Goal: Book appointment/travel/reservation

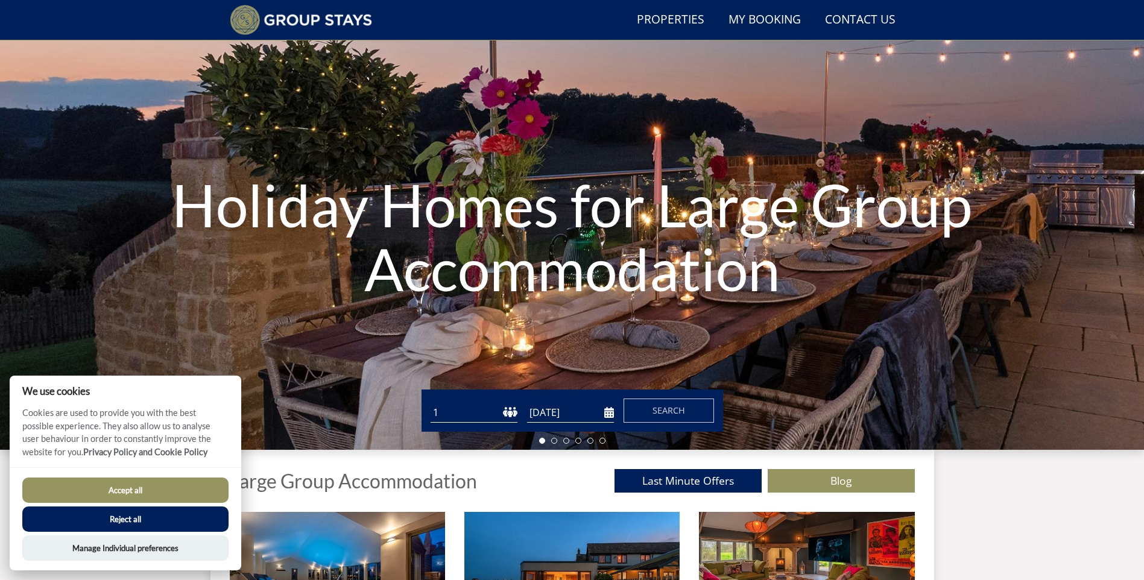
scroll to position [92, 0]
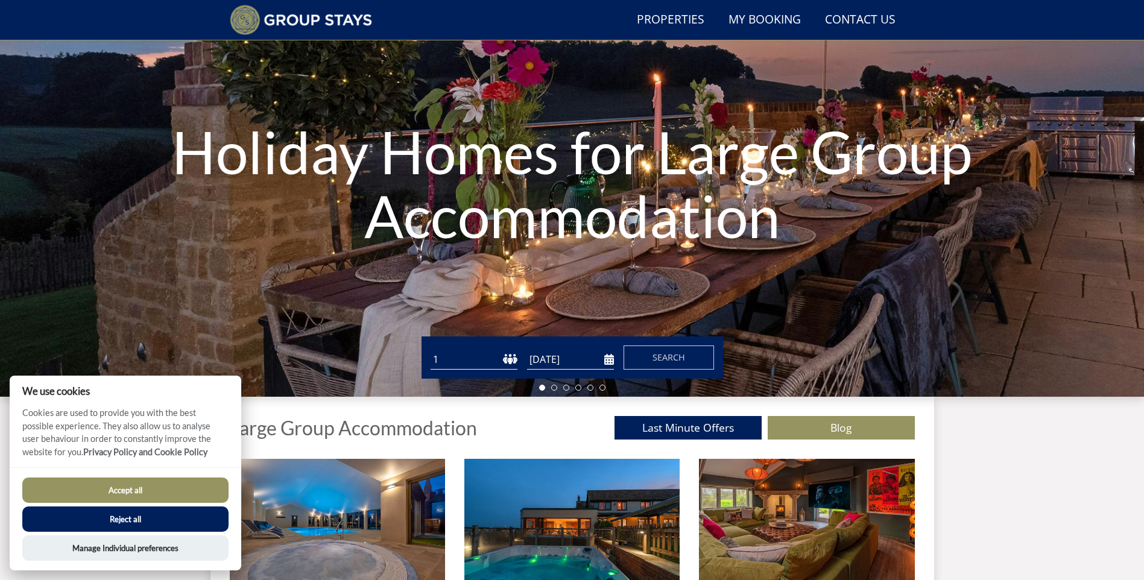
click at [507, 353] on select "1 2 3 4 5 6 7 8 9 10 11 12 13 14 15 16 17 18 19 20 21 22 23 24 25 26 27 28 29 3…" at bounding box center [473, 360] width 87 height 20
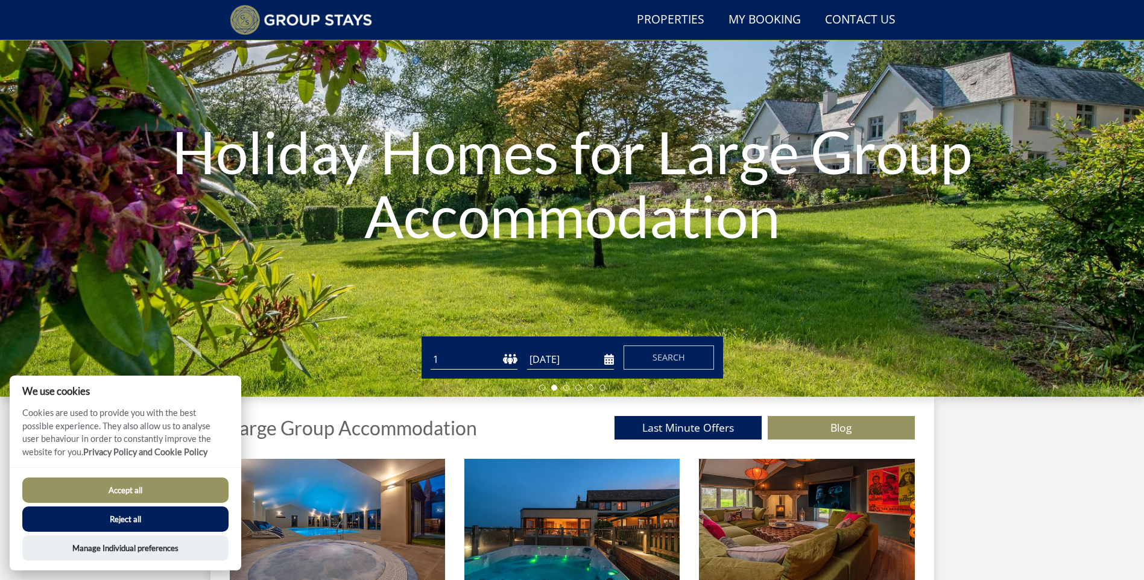
select select "20"
click at [430, 350] on select "1 2 3 4 5 6 7 8 9 10 11 12 13 14 15 16 17 18 19 20 21 22 23 24 25 26 27 28 29 3…" at bounding box center [473, 360] width 87 height 20
click at [564, 362] on input "[DATE]" at bounding box center [570, 360] width 87 height 20
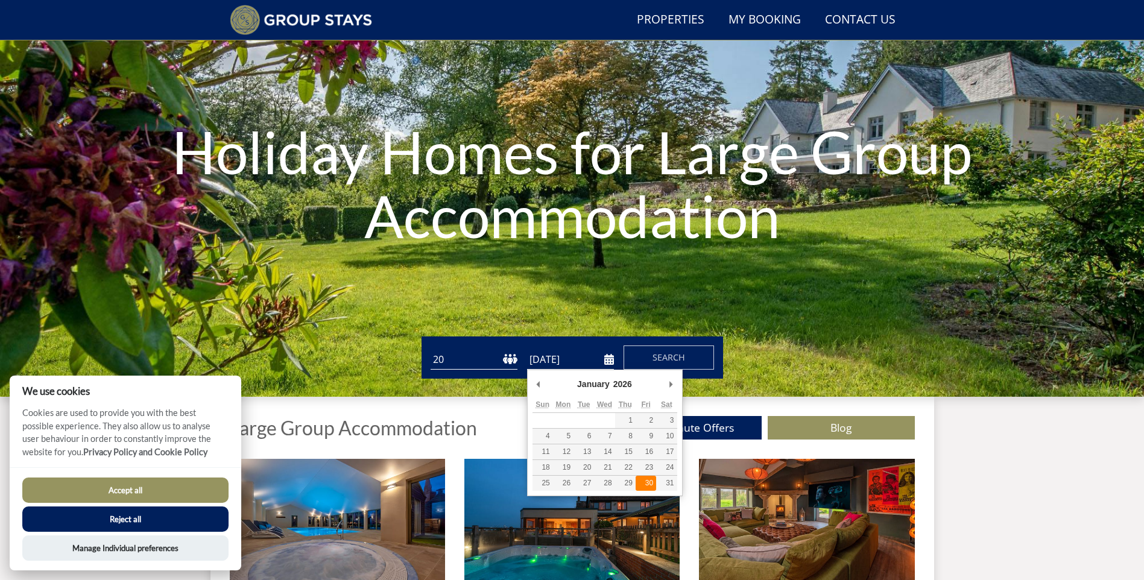
type input "[DATE]"
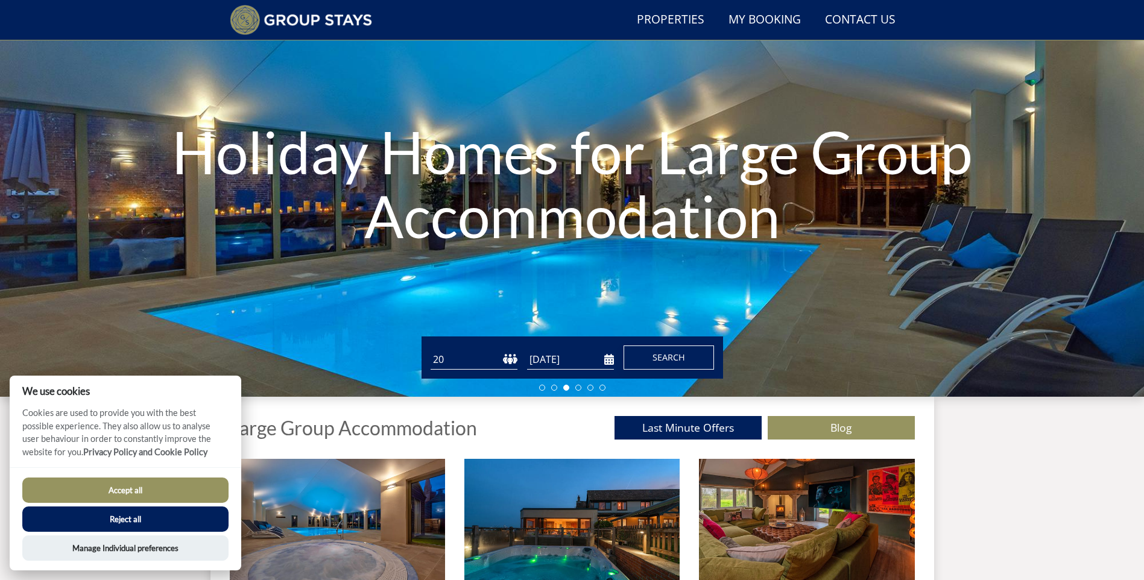
click at [679, 361] on span "Search" at bounding box center [668, 356] width 33 height 11
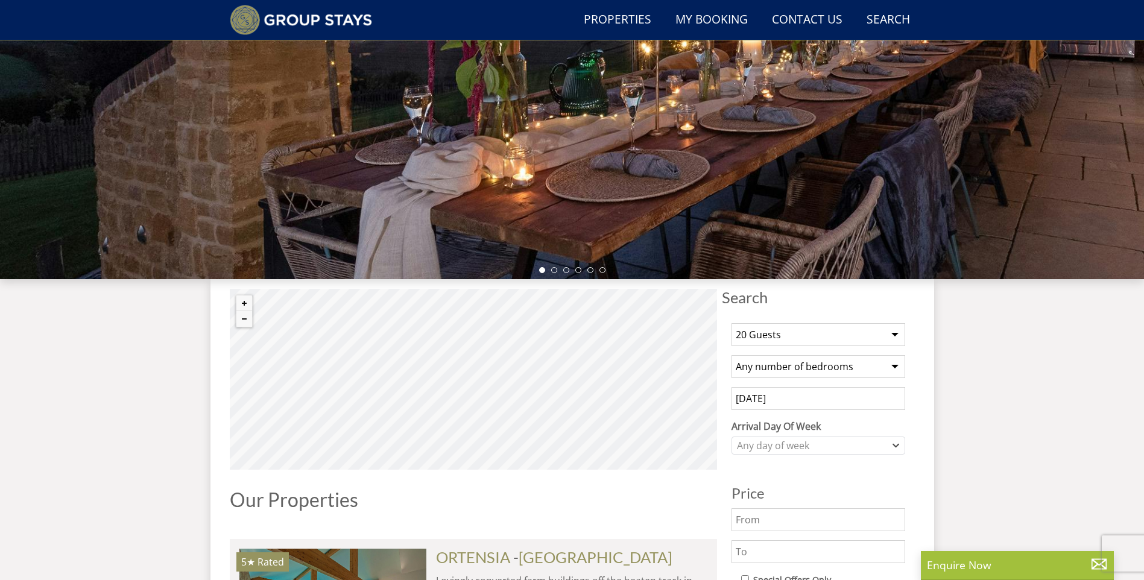
scroll to position [217, 0]
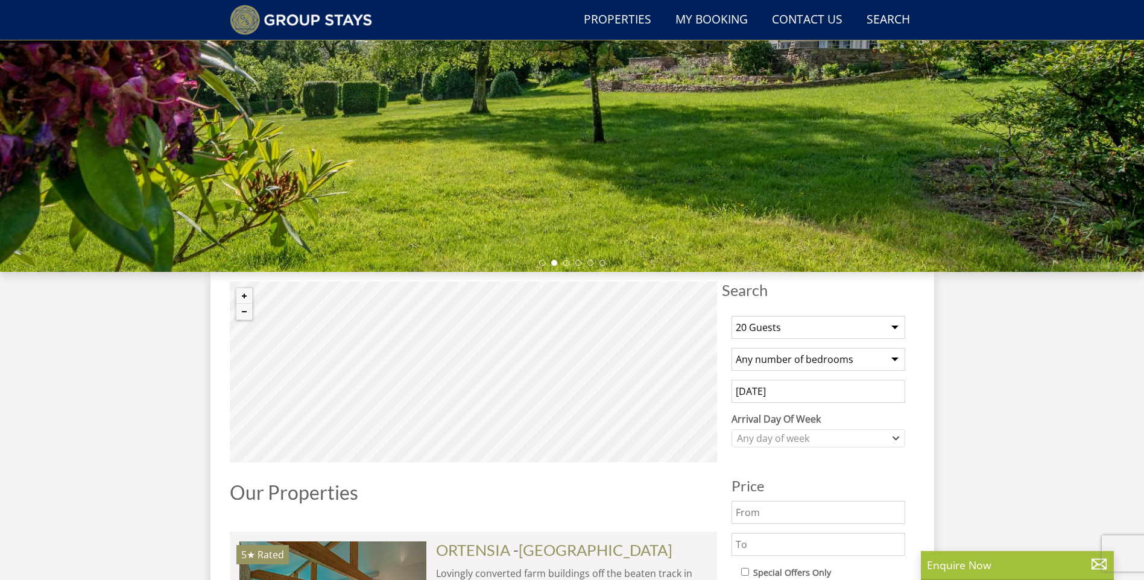
click at [886, 322] on select "1 Guest 2 Guests 3 Guests 4 Guests 5 Guests 6 Guests 7 Guests 8 Guests 9 Guests…" at bounding box center [818, 327] width 174 height 23
select select "16"
click at [731, 316] on select "1 Guest 2 Guests 3 Guests 4 Guests 5 Guests 6 Guests 7 Guests 8 Guests 9 Guests…" at bounding box center [818, 327] width 174 height 23
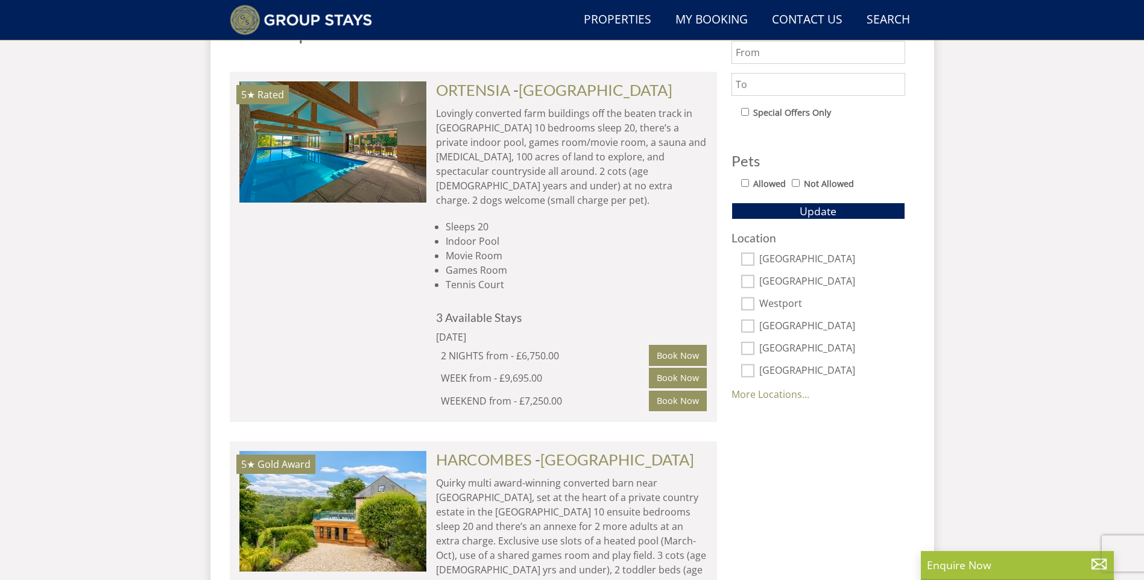
scroll to position [699, 0]
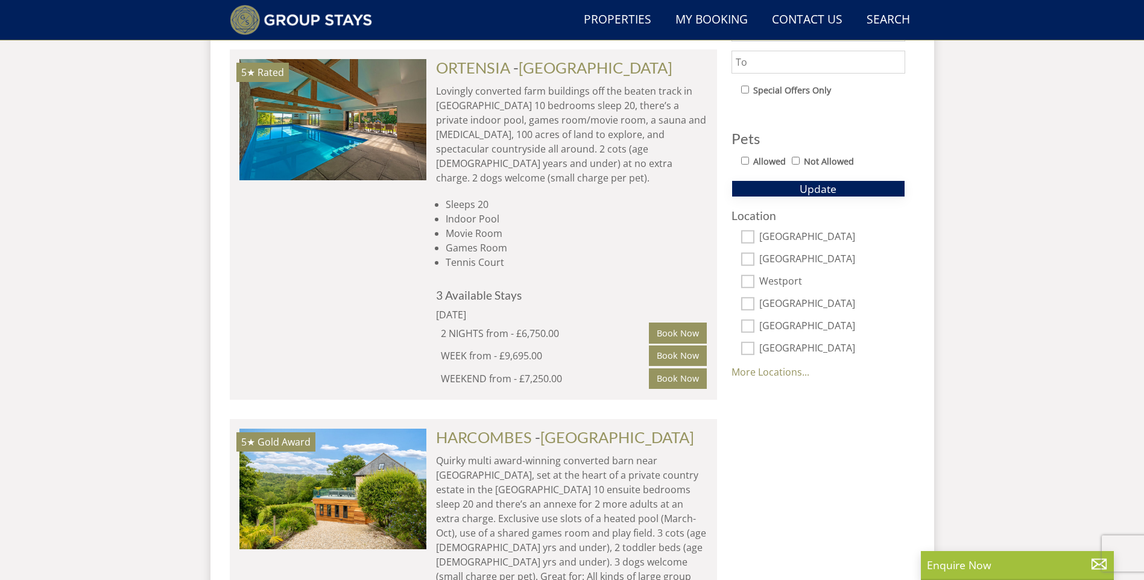
click at [822, 193] on span "Update" at bounding box center [817, 188] width 37 height 14
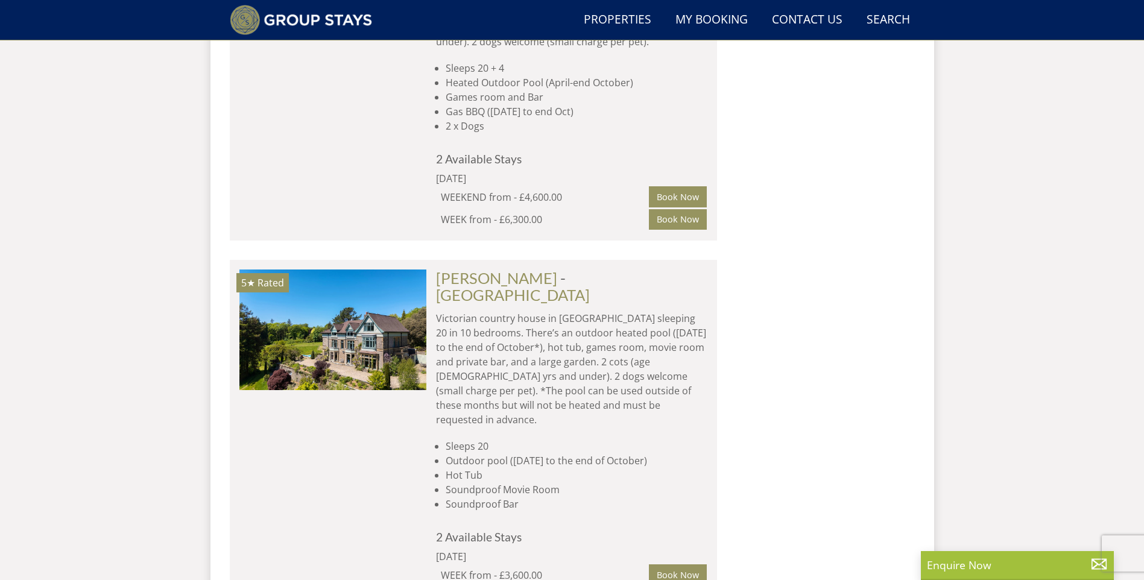
scroll to position [7867, 0]
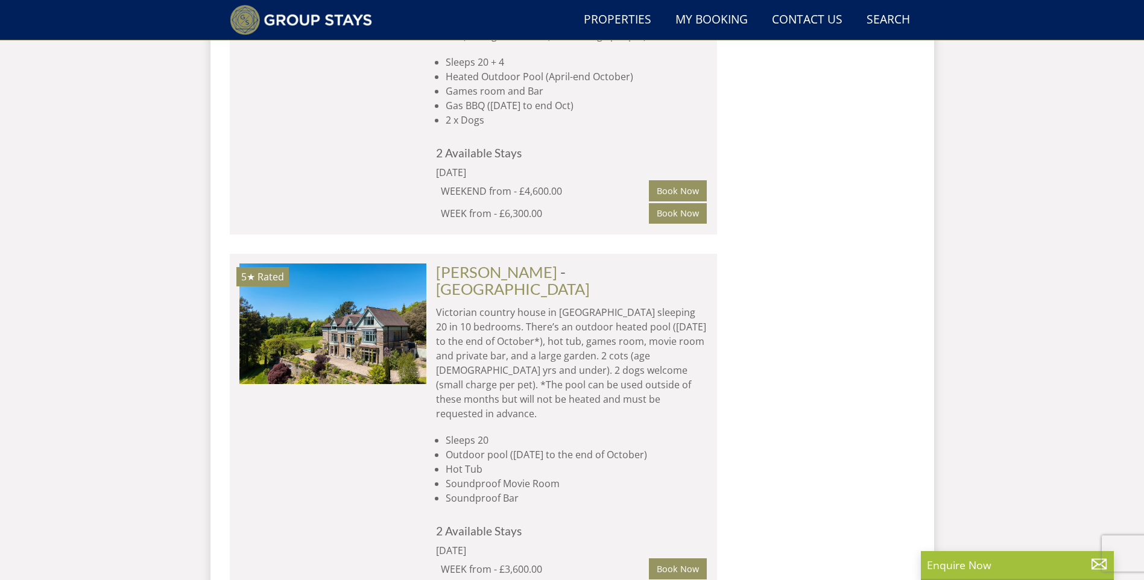
drag, startPoint x: 476, startPoint y: 266, endPoint x: 476, endPoint y: 272, distance: 6.6
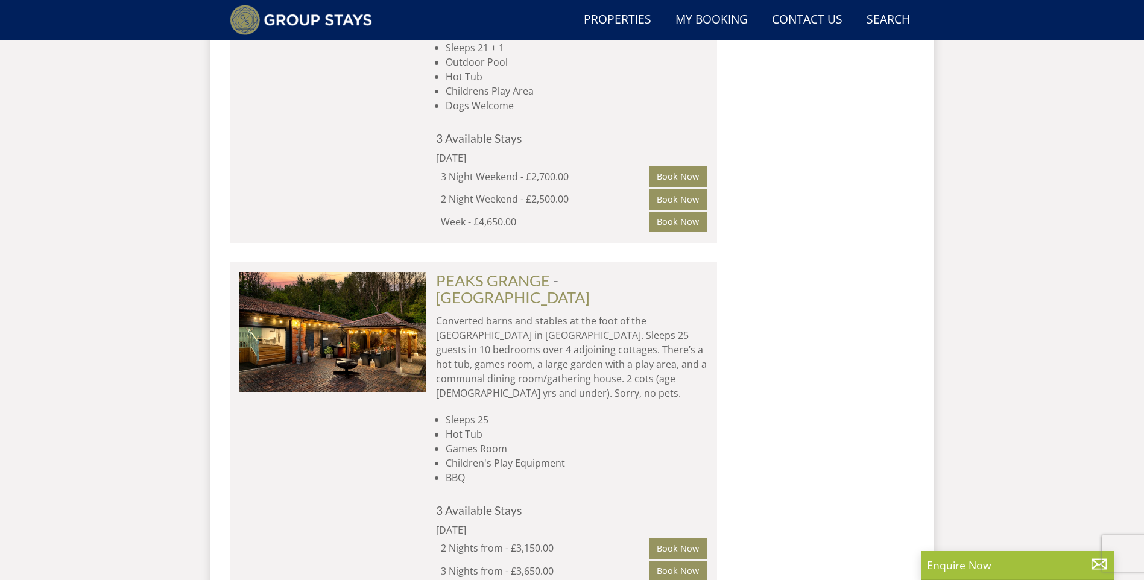
scroll to position [11482, 0]
